Goal: Information Seeking & Learning: Find specific fact

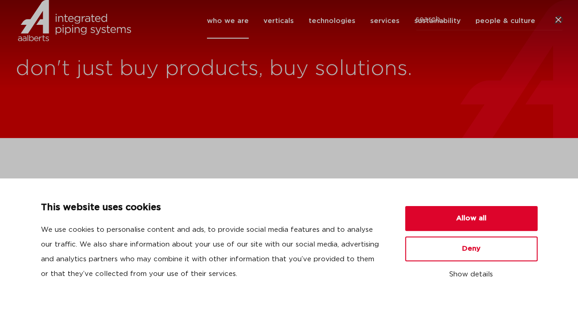
click at [555, 25] on icon at bounding box center [558, 20] width 9 height 9
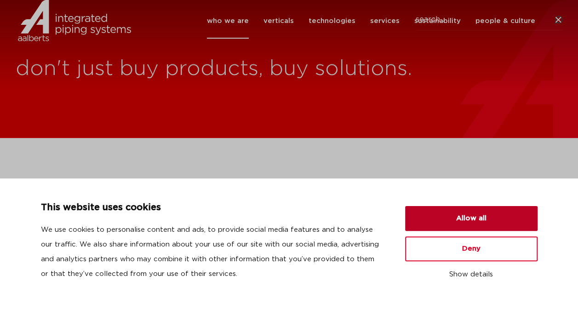
click at [486, 210] on button "Allow all" at bounding box center [471, 218] width 133 height 25
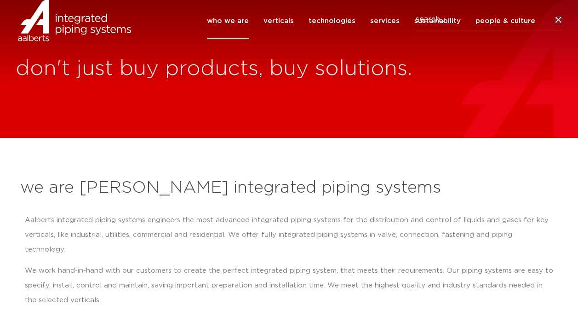
click at [516, 30] on input "Search" at bounding box center [489, 19] width 147 height 21
type input "15399"
click button "Search" at bounding box center [0, 0] width 0 height 0
